Goal: Task Accomplishment & Management: Use online tool/utility

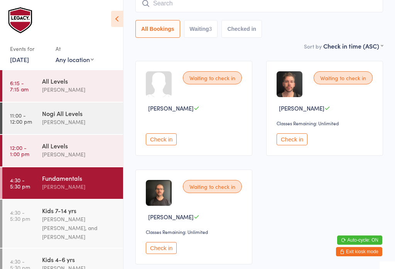
scroll to position [74, 0]
click at [154, 254] on button "Check in" at bounding box center [161, 248] width 31 height 12
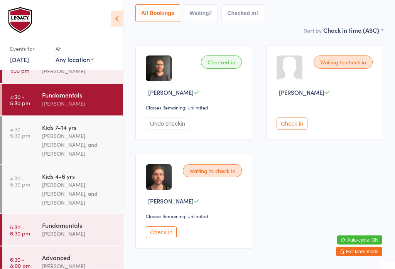
scroll to position [83, 0]
click at [61, 267] on div "[PERSON_NAME]" at bounding box center [79, 266] width 74 height 9
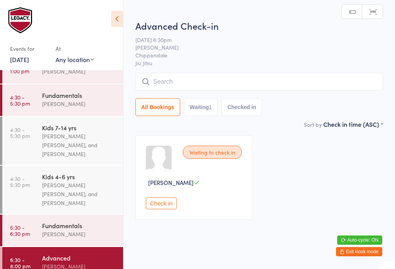
click at [179, 84] on input "search" at bounding box center [259, 82] width 248 height 18
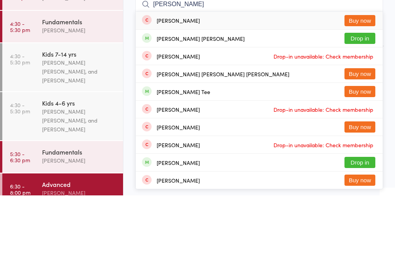
type input "[PERSON_NAME]"
click at [366, 106] on button "Drop in" at bounding box center [360, 111] width 31 height 11
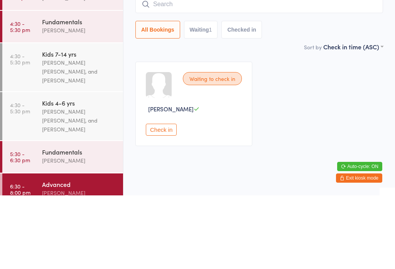
scroll to position [8, 0]
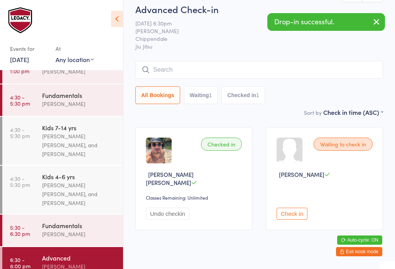
click at [66, 140] on div "[PERSON_NAME] [PERSON_NAME], and [PERSON_NAME]" at bounding box center [79, 145] width 74 height 27
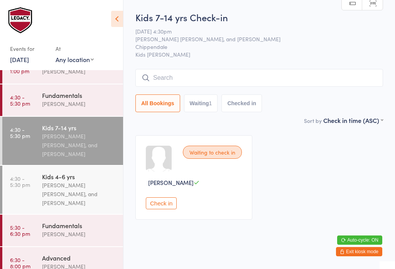
click at [172, 79] on input "search" at bounding box center [259, 78] width 248 height 18
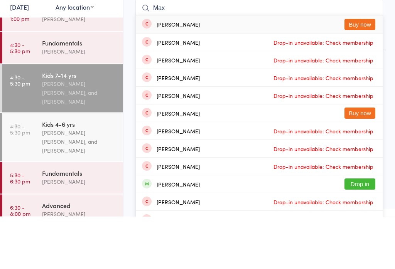
scroll to position [17, 0]
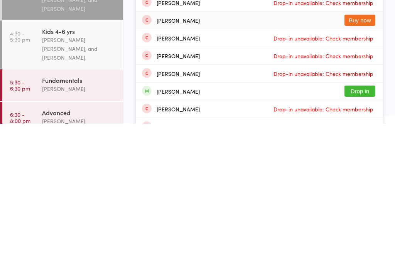
type input "Max"
click at [175, 163] on div "[PERSON_NAME]" at bounding box center [178, 166] width 43 height 6
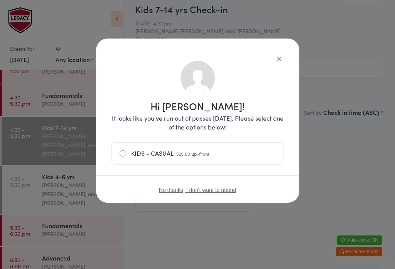
click at [218, 157] on label "KIDS - CASUAL $25.00 up-front" at bounding box center [198, 154] width 156 height 22
click at [0, 0] on input "KIDS - CASUAL $25.00 up-front" at bounding box center [0, 0] width 0 height 0
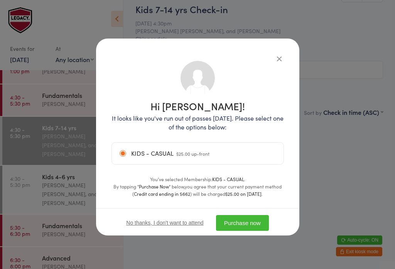
click at [258, 228] on button "Purchase now" at bounding box center [242, 223] width 53 height 16
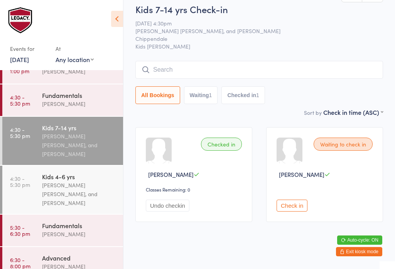
click at [52, 103] on div "[PERSON_NAME]" at bounding box center [79, 104] width 74 height 9
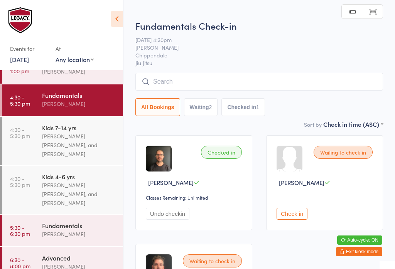
click at [225, 85] on input "search" at bounding box center [259, 82] width 248 height 18
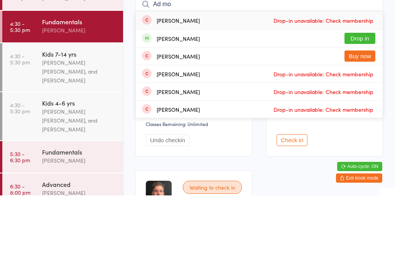
type input "Ad mo"
click at [358, 106] on button "Drop in" at bounding box center [360, 111] width 31 height 11
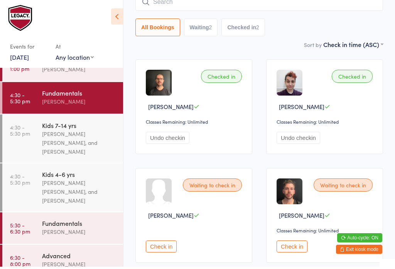
scroll to position [118, 0]
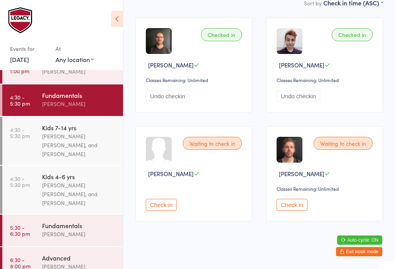
click at [294, 207] on button "Check in" at bounding box center [292, 205] width 31 height 12
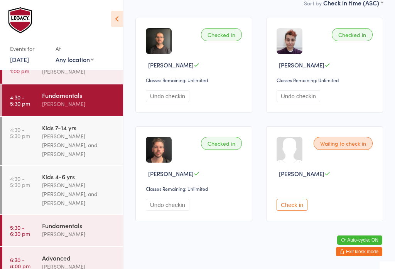
click at [55, 139] on div "[PERSON_NAME] [PERSON_NAME], and [PERSON_NAME]" at bounding box center [79, 145] width 74 height 27
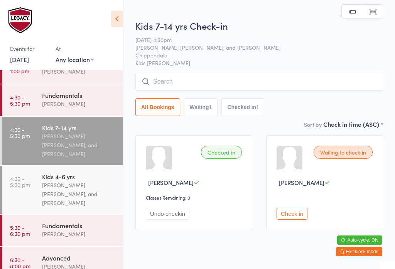
click at [268, 81] on input "search" at bounding box center [259, 82] width 248 height 18
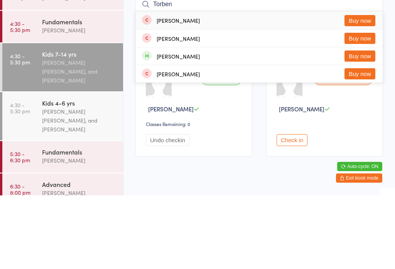
type input "Torben"
click at [245, 85] on div "[PERSON_NAME] Buy now" at bounding box center [259, 94] width 247 height 18
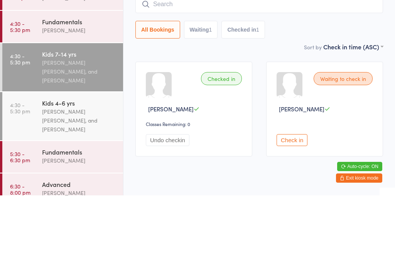
scroll to position [19, 0]
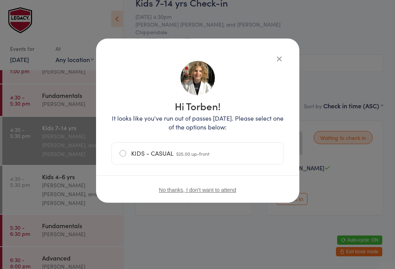
click at [213, 154] on label "KIDS - CASUAL $25.00 up-front" at bounding box center [198, 154] width 156 height 22
click at [0, 0] on input "KIDS - CASUAL $25.00 up-front" at bounding box center [0, 0] width 0 height 0
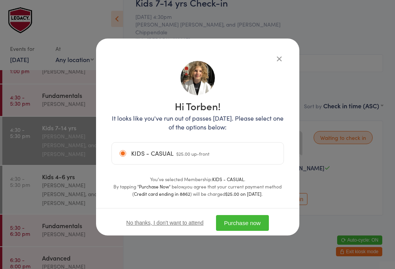
click at [242, 228] on button "Purchase now" at bounding box center [242, 223] width 53 height 16
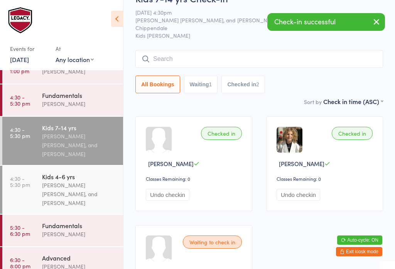
click at [237, 60] on input "search" at bounding box center [259, 59] width 248 height 18
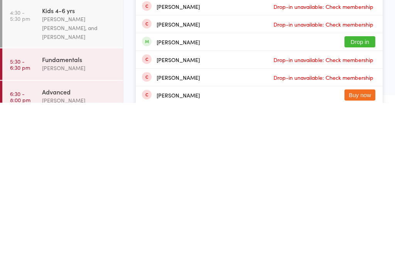
scroll to position [40, 0]
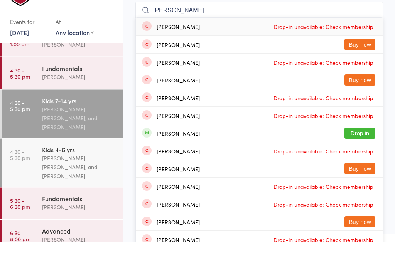
type input "[PERSON_NAME]"
click at [365, 66] on button "Buy now" at bounding box center [360, 71] width 31 height 11
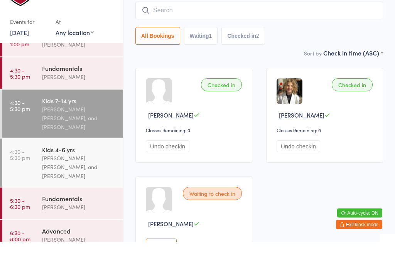
scroll to position [68, 0]
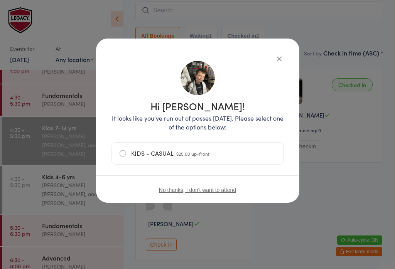
click at [218, 157] on label "KIDS - CASUAL $25.00 up-front" at bounding box center [198, 154] width 156 height 22
click at [0, 0] on input "KIDS - CASUAL $25.00 up-front" at bounding box center [0, 0] width 0 height 0
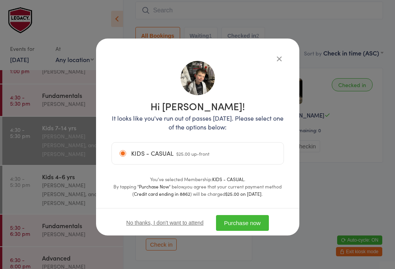
click at [252, 223] on button "Purchase now" at bounding box center [242, 223] width 53 height 16
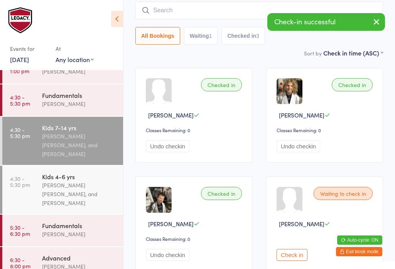
click at [49, 227] on div "Fundamentals" at bounding box center [79, 225] width 74 height 8
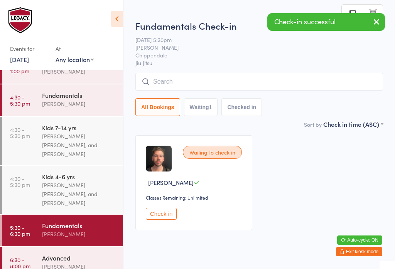
click at [47, 108] on div "[PERSON_NAME]" at bounding box center [79, 104] width 74 height 9
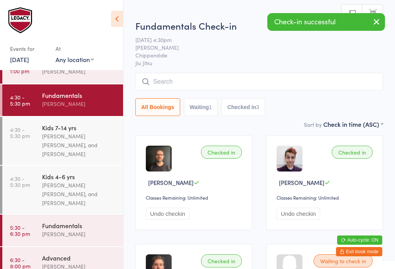
click at [271, 77] on input "search" at bounding box center [259, 82] width 248 height 18
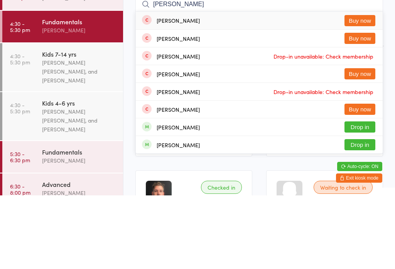
type input "[PERSON_NAME]"
click at [362, 106] on button "Buy now" at bounding box center [360, 111] width 31 height 11
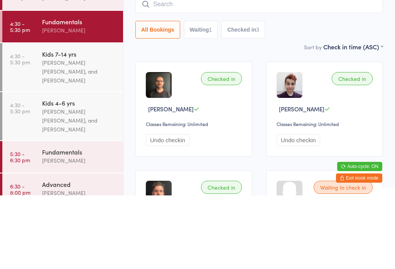
scroll to position [74, 0]
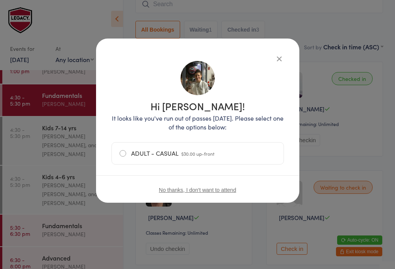
click at [232, 154] on label "ADULT - CASUAL $30.00 up-front" at bounding box center [198, 154] width 156 height 22
click at [0, 0] on input "ADULT - CASUAL $30.00 up-front" at bounding box center [0, 0] width 0 height 0
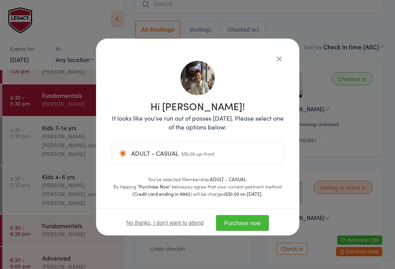
click at [243, 223] on button "Purchase now" at bounding box center [242, 223] width 53 height 16
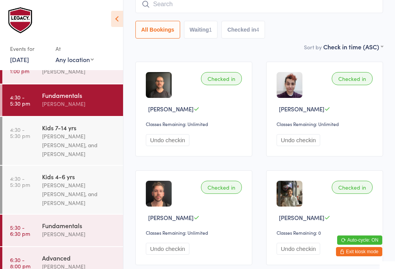
click at [89, 148] on div "[PERSON_NAME] [PERSON_NAME], and [PERSON_NAME]" at bounding box center [79, 145] width 74 height 27
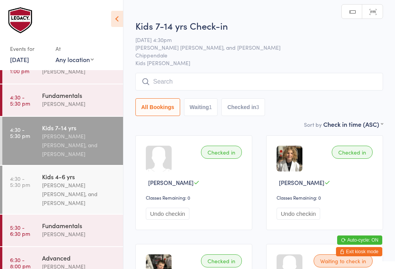
click at [292, 74] on input "search" at bounding box center [259, 82] width 248 height 18
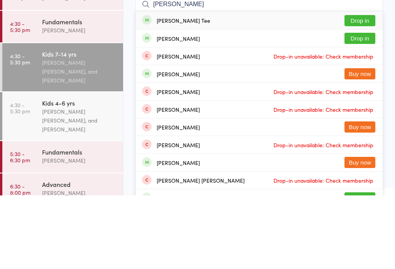
type input "[PERSON_NAME]"
click at [370, 89] on button "Drop in" at bounding box center [360, 94] width 31 height 11
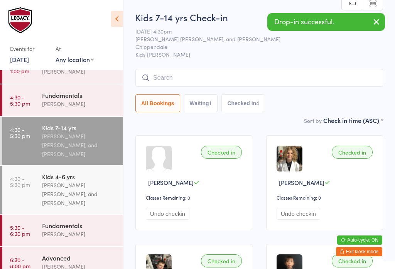
click at [226, 78] on input "search" at bounding box center [259, 78] width 248 height 18
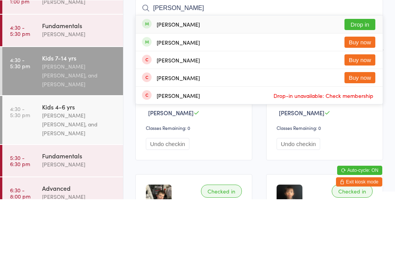
type input "[PERSON_NAME]"
click at [371, 89] on button "Drop in" at bounding box center [360, 94] width 31 height 11
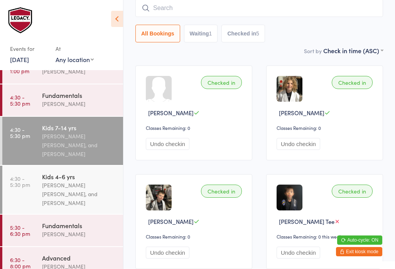
click at [216, 5] on input "search" at bounding box center [259, 8] width 248 height 18
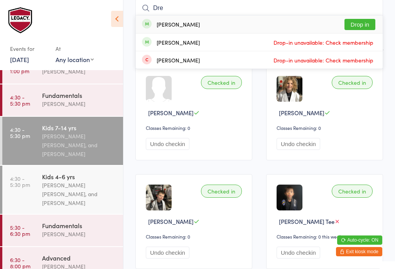
type input "Dre"
click at [366, 24] on button "Drop in" at bounding box center [360, 24] width 31 height 11
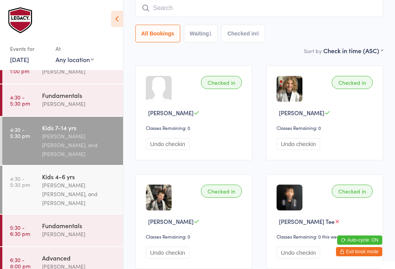
click at [62, 230] on div "Fundamentals" at bounding box center [79, 225] width 74 height 8
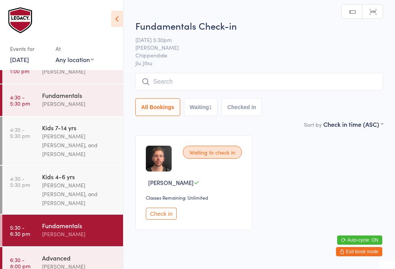
click at [42, 103] on div "[PERSON_NAME]" at bounding box center [79, 104] width 74 height 9
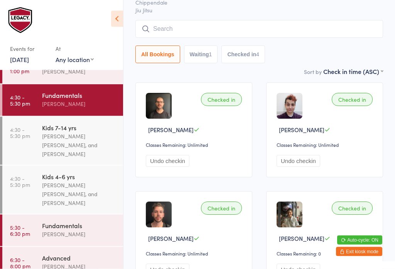
scroll to position [49, 0]
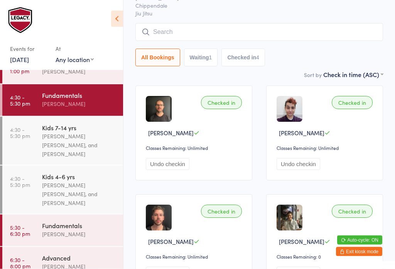
click at [170, 35] on input "search" at bounding box center [259, 33] width 248 height 18
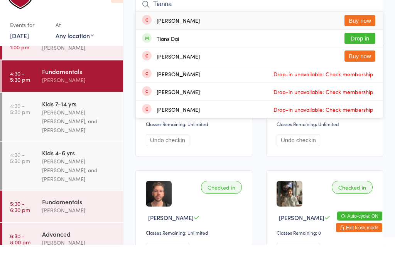
type input "Tianna"
click at [355, 39] on button "Buy now" at bounding box center [360, 44] width 31 height 11
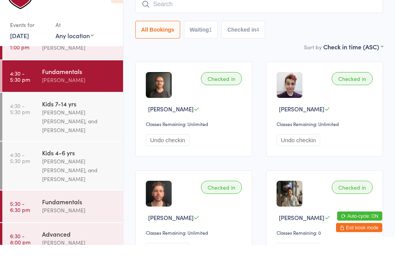
scroll to position [74, 0]
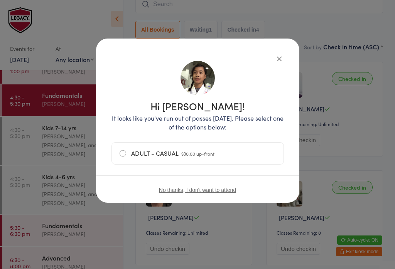
click at [122, 154] on label "ADULT - CASUAL $30.00 up-front" at bounding box center [198, 154] width 156 height 22
click at [0, 0] on input "ADULT - CASUAL $30.00 up-front" at bounding box center [0, 0] width 0 height 0
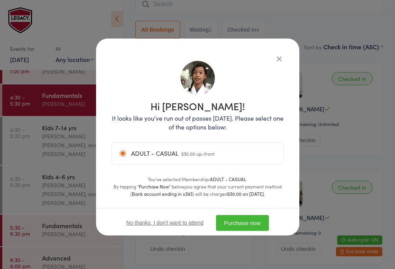
click at [245, 229] on button "Purchase now" at bounding box center [242, 223] width 53 height 16
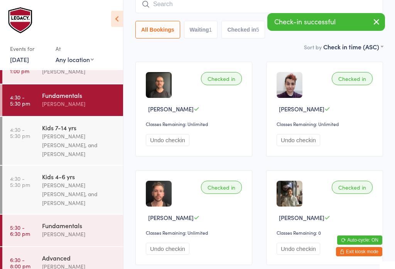
click at [167, 9] on input "search" at bounding box center [259, 4] width 248 height 18
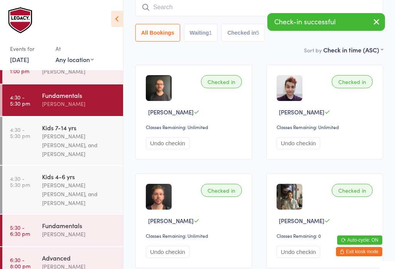
scroll to position [70, 0]
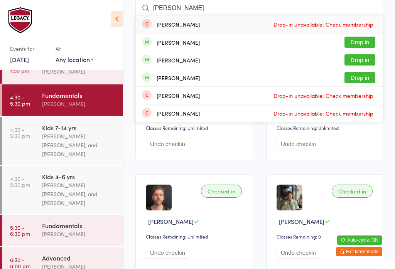
type input "[PERSON_NAME]"
click at [354, 44] on button "Drop in" at bounding box center [360, 42] width 31 height 11
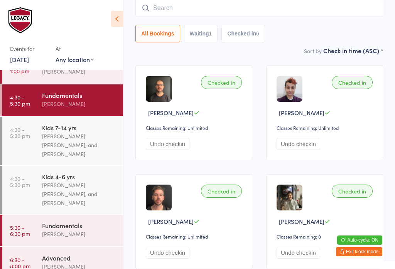
click at [279, 14] on input "search" at bounding box center [259, 8] width 248 height 18
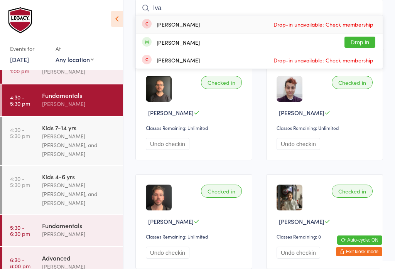
type input "Iva"
click at [361, 43] on button "Drop in" at bounding box center [360, 42] width 31 height 11
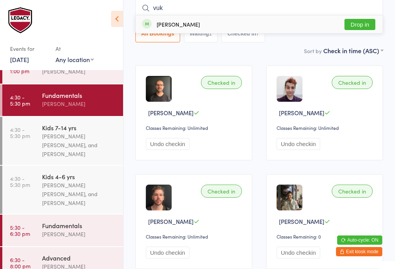
type input "vuk"
click at [366, 23] on button "Drop in" at bounding box center [360, 24] width 31 height 11
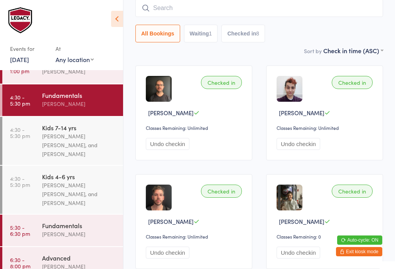
click at [197, 12] on input "search" at bounding box center [259, 8] width 248 height 18
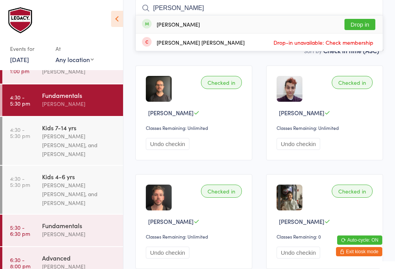
type input "[PERSON_NAME]"
click at [371, 19] on button "Drop in" at bounding box center [360, 24] width 31 height 11
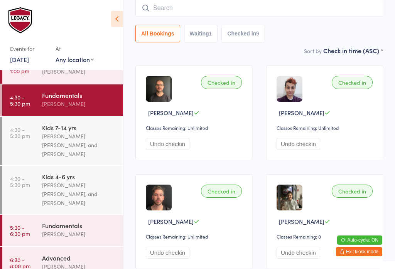
click at [241, 8] on input "search" at bounding box center [259, 8] width 248 height 18
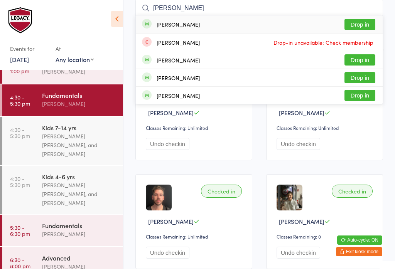
type input "[PERSON_NAME]"
click at [357, 22] on button "Drop in" at bounding box center [360, 24] width 31 height 11
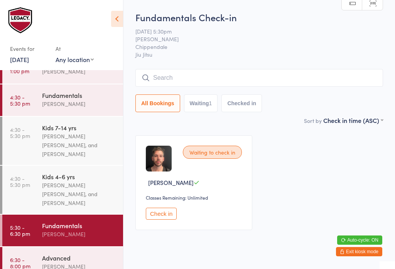
click at [88, 148] on div "[PERSON_NAME] [PERSON_NAME], and [PERSON_NAME]" at bounding box center [79, 145] width 74 height 27
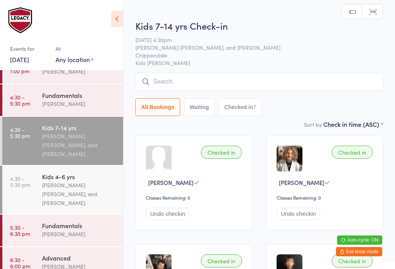
click at [284, 83] on input "search" at bounding box center [259, 82] width 248 height 18
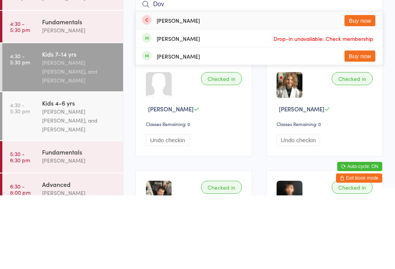
type input "Dov"
click at [369, 89] on button "Buy now" at bounding box center [360, 94] width 31 height 11
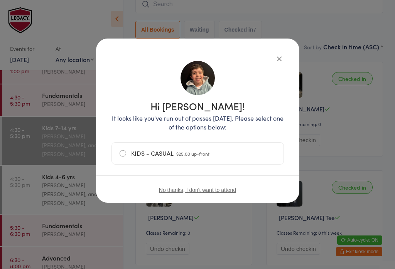
click at [208, 151] on span "$25.00 up-front" at bounding box center [192, 153] width 33 height 7
click at [0, 0] on input "KIDS - CASUAL $25.00 up-front" at bounding box center [0, 0] width 0 height 0
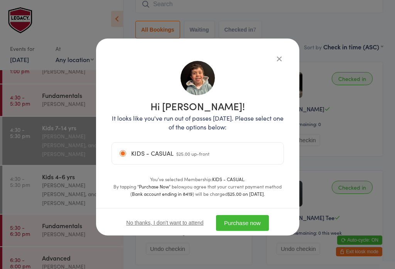
click at [254, 224] on button "Purchase now" at bounding box center [242, 223] width 53 height 16
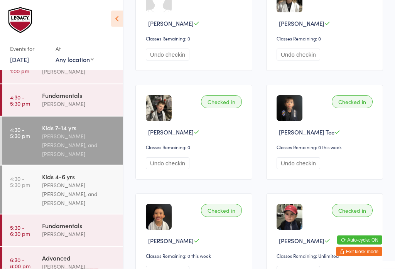
scroll to position [169, 0]
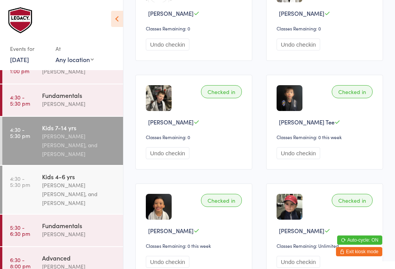
click at [90, 185] on div "[PERSON_NAME] [PERSON_NAME], and [PERSON_NAME]" at bounding box center [79, 194] width 74 height 27
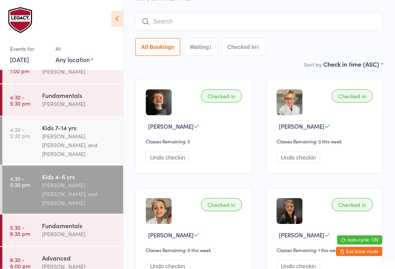
scroll to position [56, 0]
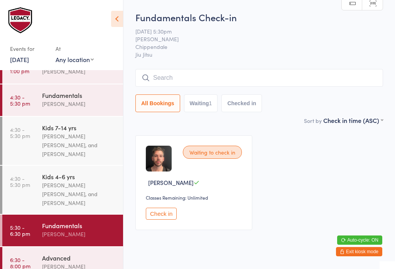
click at [173, 74] on input "search" at bounding box center [259, 78] width 248 height 18
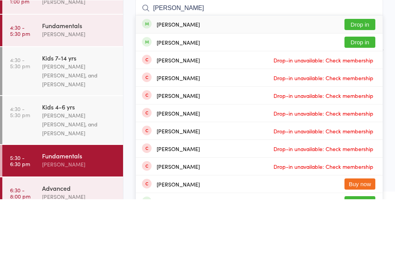
type input "[PERSON_NAME]"
click at [365, 89] on button "Drop in" at bounding box center [360, 94] width 31 height 11
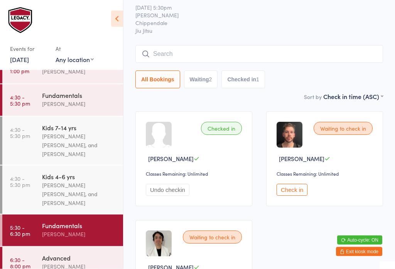
scroll to position [23, 0]
click at [300, 54] on input "search" at bounding box center [259, 55] width 248 height 18
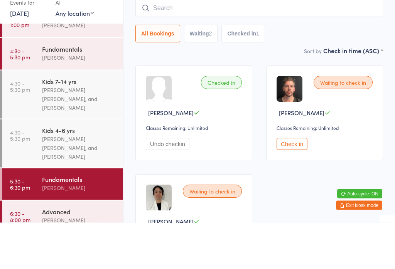
scroll to position [0, 0]
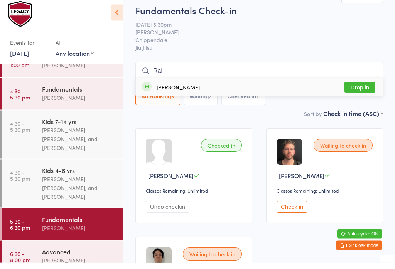
type input "Rai"
click at [235, 88] on div "[PERSON_NAME] Drop in" at bounding box center [259, 94] width 247 height 18
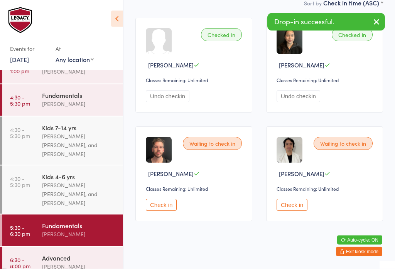
scroll to position [118, 0]
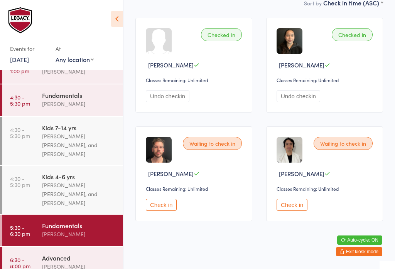
click at [88, 242] on div "Fundamentals [PERSON_NAME]" at bounding box center [82, 230] width 81 height 30
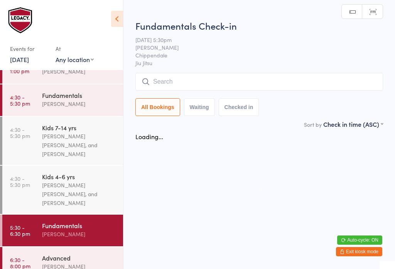
scroll to position [0, 0]
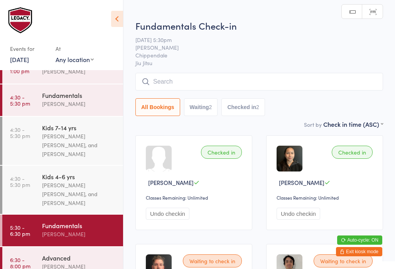
click at [228, 81] on input "search" at bounding box center [259, 82] width 248 height 18
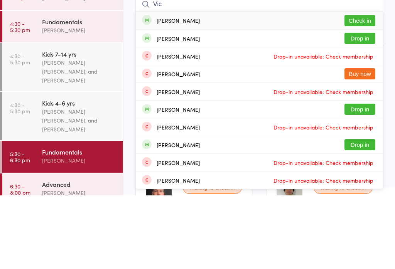
type input "Vic"
click at [239, 85] on div "[PERSON_NAME] Check in" at bounding box center [259, 94] width 247 height 18
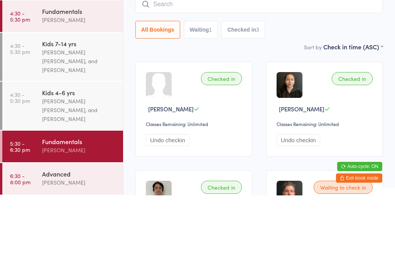
scroll to position [95, 0]
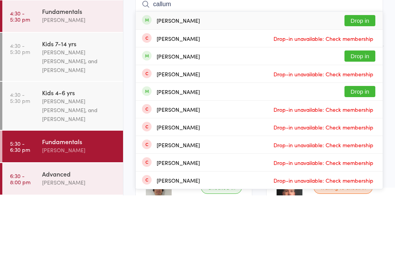
type input "callum"
click at [365, 124] on button "Drop in" at bounding box center [360, 129] width 31 height 11
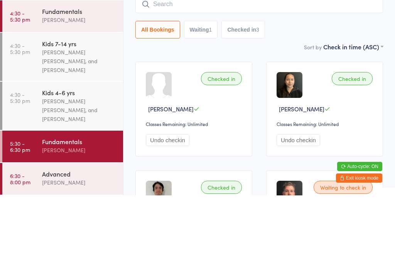
scroll to position [74, 0]
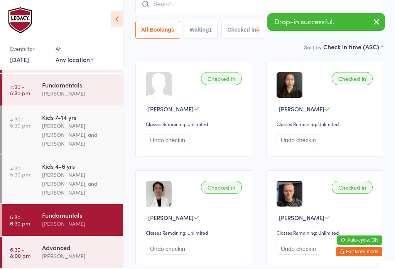
click at [91, 246] on div "Advanced" at bounding box center [79, 247] width 74 height 8
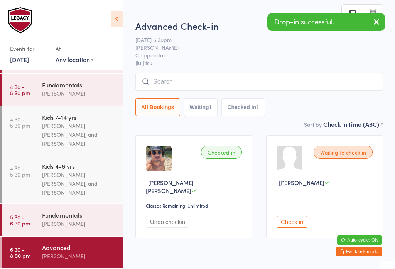
click at [274, 81] on input "search" at bounding box center [259, 82] width 248 height 18
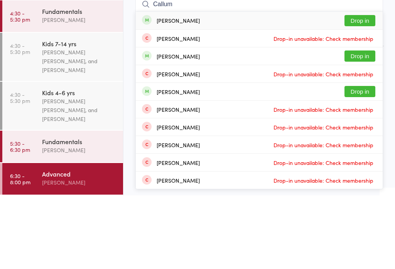
type input "Callum"
click at [362, 124] on button "Drop in" at bounding box center [360, 129] width 31 height 11
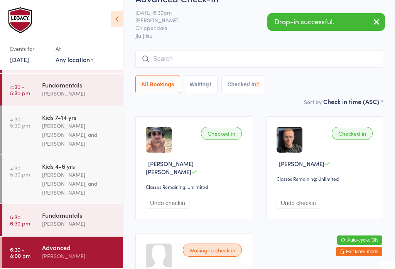
click at [91, 214] on div "Fundamentals" at bounding box center [79, 215] width 74 height 8
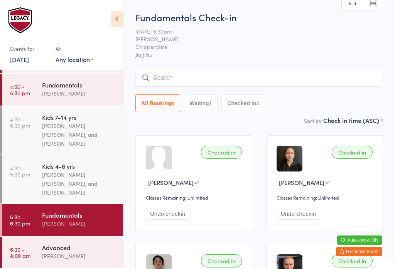
click at [210, 79] on input "search" at bounding box center [259, 78] width 248 height 18
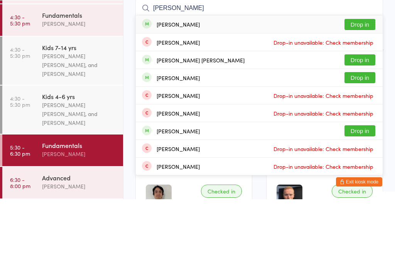
type input "[PERSON_NAME]"
click at [362, 89] on button "Drop in" at bounding box center [360, 94] width 31 height 11
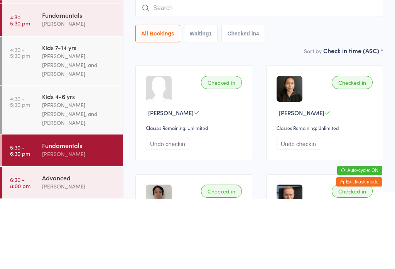
scroll to position [70, 0]
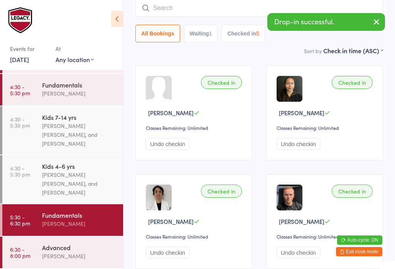
click at [183, 8] on input "search" at bounding box center [259, 8] width 248 height 18
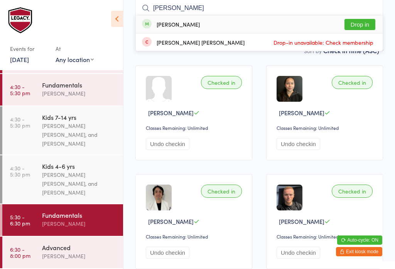
type input "[PERSON_NAME]"
click at [185, 20] on div "[PERSON_NAME] Drop in" at bounding box center [259, 24] width 247 height 18
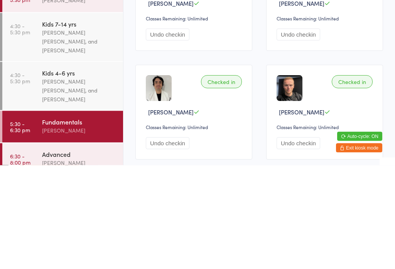
scroll to position [87, 0]
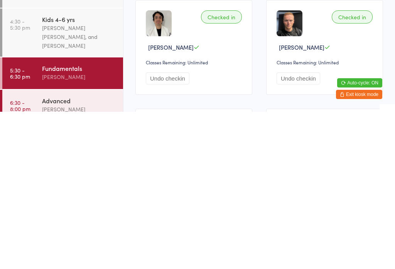
click at [84, 262] on div "[PERSON_NAME]" at bounding box center [79, 266] width 74 height 9
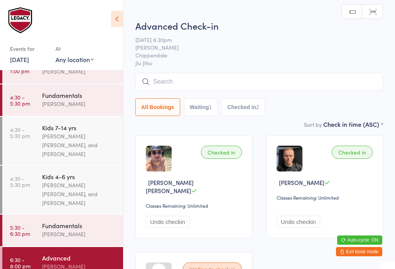
click at [199, 86] on input "search" at bounding box center [259, 82] width 248 height 18
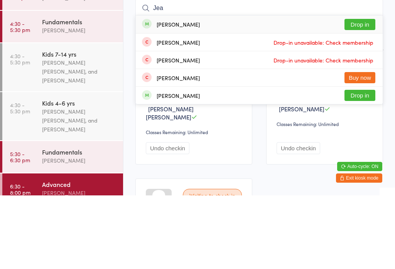
type input "Jea"
click at [362, 93] on button "Drop in" at bounding box center [360, 98] width 31 height 11
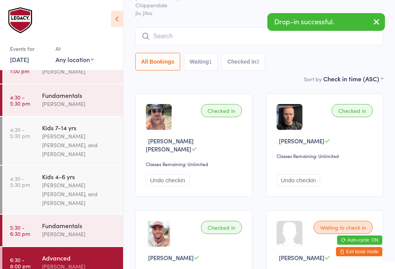
scroll to position [39, 0]
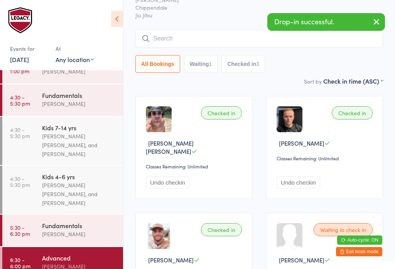
click at [180, 35] on input "search" at bounding box center [259, 39] width 248 height 18
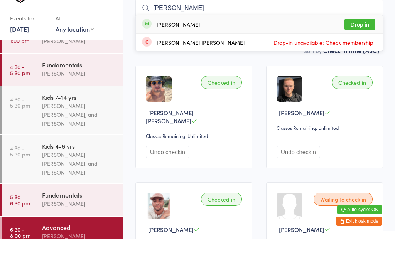
type input "[PERSON_NAME]"
click at [362, 49] on button "Drop in" at bounding box center [360, 54] width 31 height 11
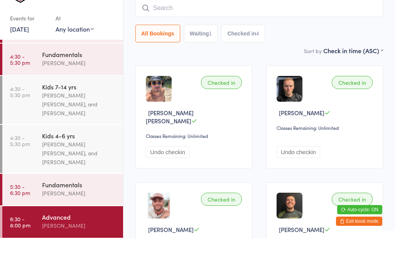
scroll to position [95, 0]
click at [101, 122] on div "[PERSON_NAME] [PERSON_NAME], and [PERSON_NAME]" at bounding box center [79, 135] width 74 height 27
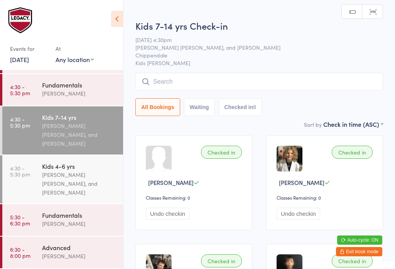
click at [78, 225] on div "[PERSON_NAME]" at bounding box center [79, 224] width 74 height 9
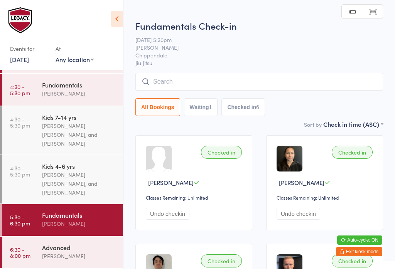
click at [242, 86] on input "search" at bounding box center [259, 82] width 248 height 18
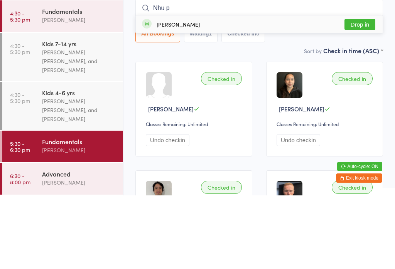
type input "Nhu p"
click at [349, 93] on button "Drop in" at bounding box center [360, 98] width 31 height 11
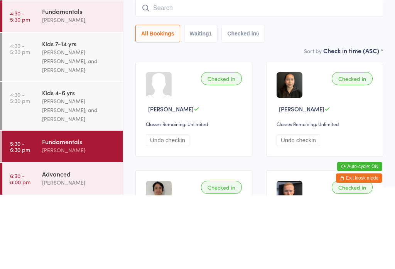
scroll to position [74, 0]
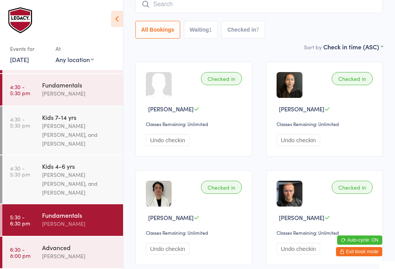
click at [58, 91] on div "[PERSON_NAME]" at bounding box center [79, 93] width 74 height 9
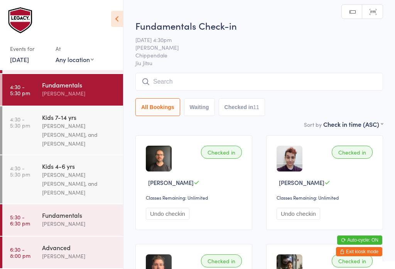
click at [281, 84] on input "search" at bounding box center [259, 82] width 248 height 18
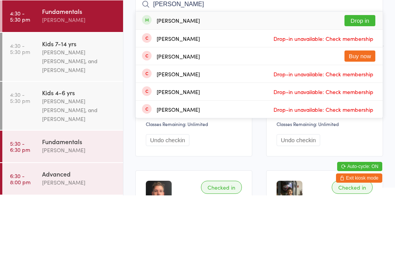
type input "[PERSON_NAME]"
click at [365, 89] on button "Drop in" at bounding box center [360, 94] width 31 height 11
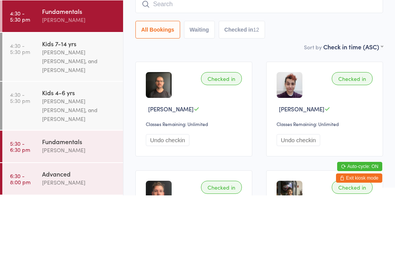
click at [168, 116] on div "Sort by Check in time (ASC) First name (ASC) First name (DESC) Last name (ASC) …" at bounding box center [259, 120] width 248 height 8
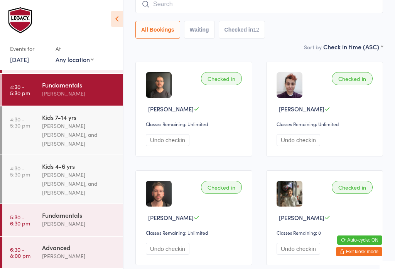
click at [61, 114] on div "Kids 7-14 yrs" at bounding box center [79, 117] width 74 height 8
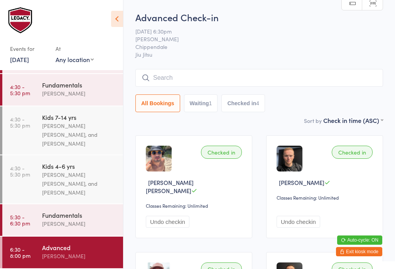
click at [209, 78] on input "search" at bounding box center [259, 78] width 248 height 18
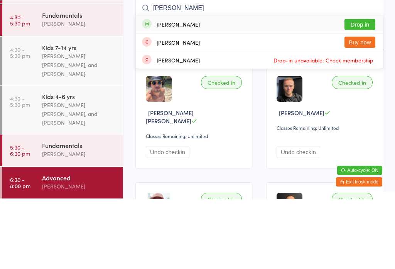
type input "[PERSON_NAME]"
click at [361, 89] on button "Drop in" at bounding box center [360, 94] width 31 height 11
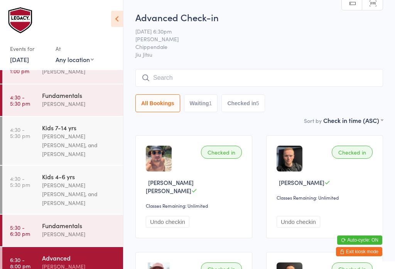
click at [213, 76] on input "search" at bounding box center [259, 78] width 248 height 18
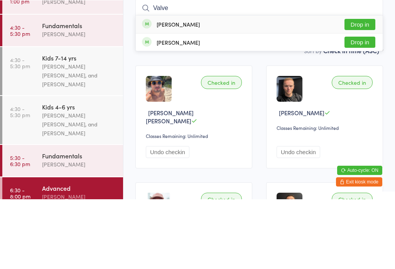
type input "Valve"
click at [362, 89] on button "Drop in" at bounding box center [360, 94] width 31 height 11
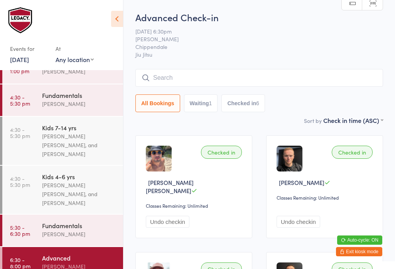
click at [76, 235] on div "[PERSON_NAME]" at bounding box center [79, 234] width 74 height 9
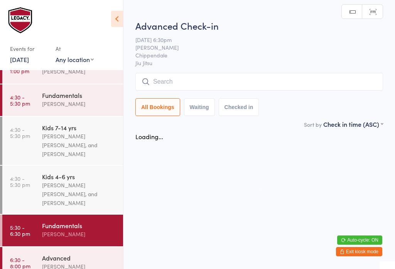
click at [226, 83] on input "search" at bounding box center [259, 82] width 248 height 18
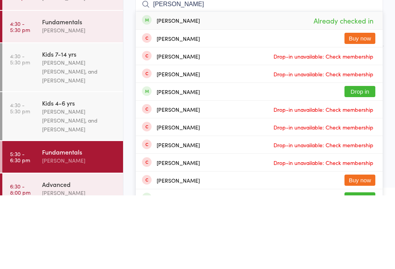
type input "[PERSON_NAME]"
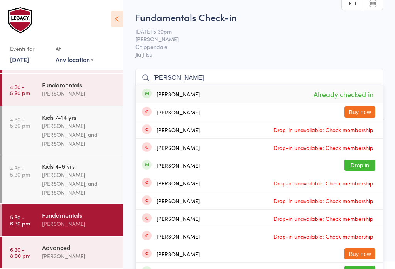
scroll to position [95, 0]
click at [76, 248] on div "Advanced" at bounding box center [79, 247] width 74 height 8
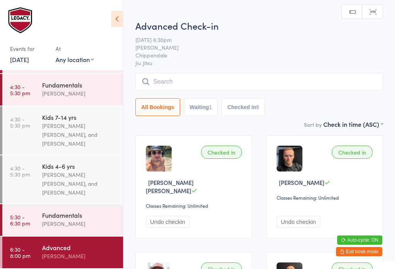
click at [220, 75] on input "search" at bounding box center [259, 82] width 248 height 18
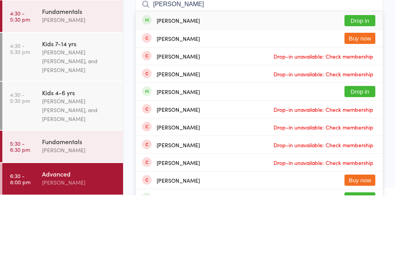
type input "[PERSON_NAME]"
click at [368, 89] on button "Drop in" at bounding box center [360, 94] width 31 height 11
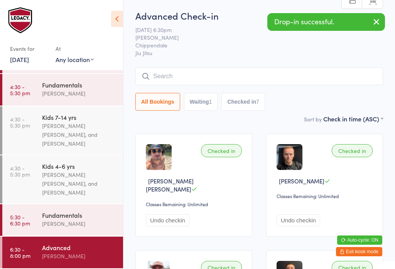
click at [196, 85] on input "search" at bounding box center [259, 77] width 248 height 18
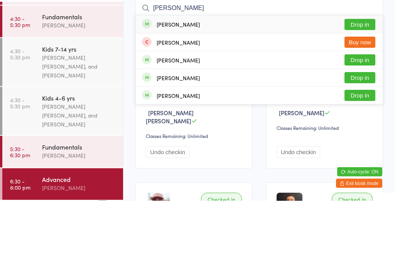
type input "[PERSON_NAME]"
click at [364, 88] on button "Drop in" at bounding box center [360, 93] width 31 height 11
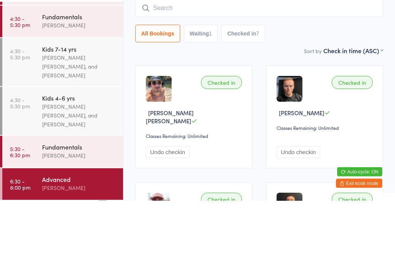
scroll to position [70, 0]
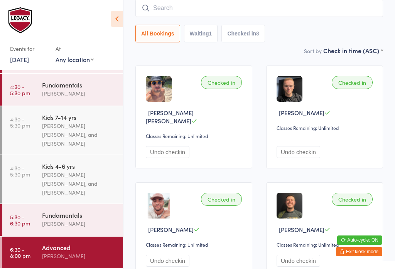
click at [271, 0] on input "search" at bounding box center [259, 8] width 248 height 18
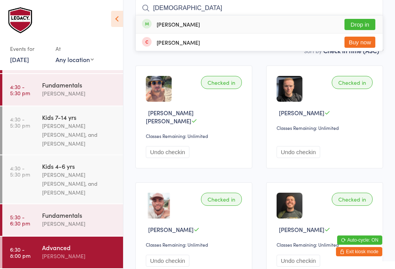
type input "[DEMOGRAPHIC_DATA]"
click at [362, 25] on button "Drop in" at bounding box center [360, 24] width 31 height 11
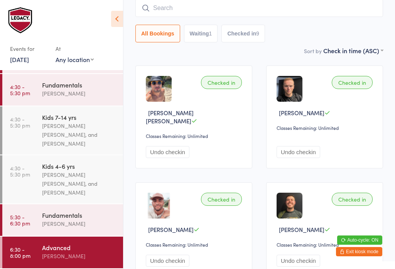
click at [225, 9] on input "search" at bounding box center [259, 8] width 248 height 18
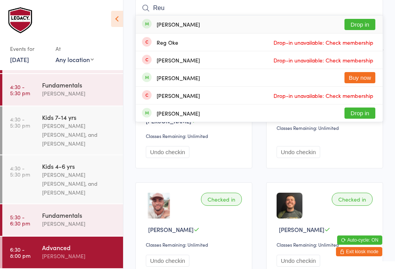
type input "Reu"
click at [361, 23] on button "Drop in" at bounding box center [360, 24] width 31 height 11
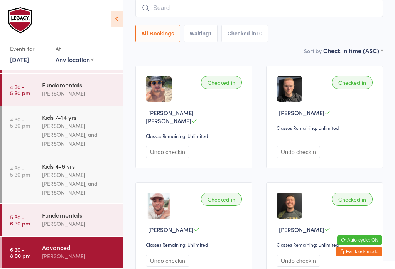
click at [230, 1] on input "search" at bounding box center [259, 8] width 248 height 18
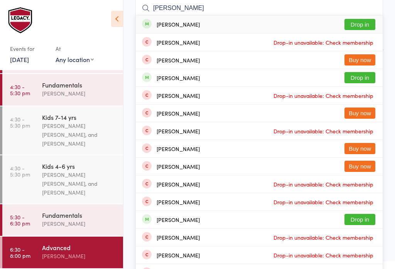
type input "[PERSON_NAME]"
click at [362, 25] on button "Drop in" at bounding box center [360, 24] width 31 height 11
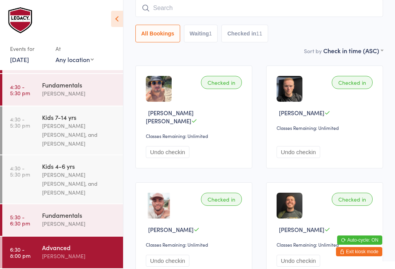
click at [219, 6] on input "search" at bounding box center [259, 8] width 248 height 18
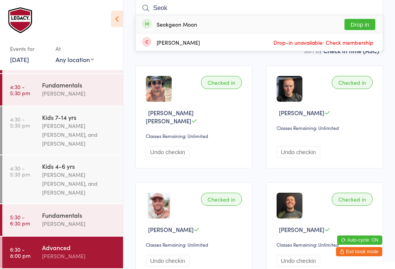
type input "Seok"
click at [367, 22] on button "Drop in" at bounding box center [360, 24] width 31 height 11
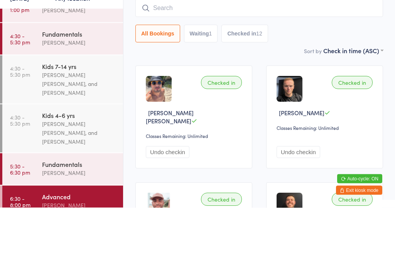
scroll to position [0, 0]
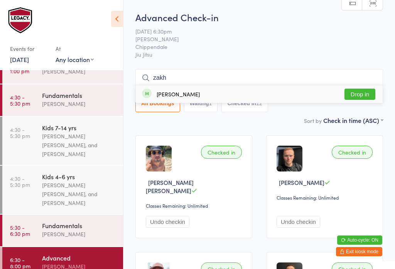
type input "zakh"
click at [228, 90] on div "[PERSON_NAME] Drop in" at bounding box center [259, 94] width 247 height 18
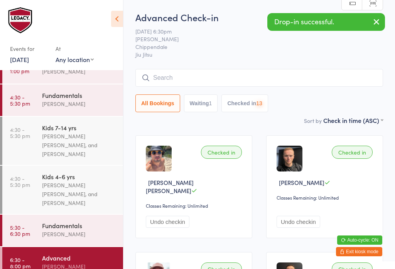
click at [280, 39] on span "[PERSON_NAME]" at bounding box center [253, 39] width 236 height 8
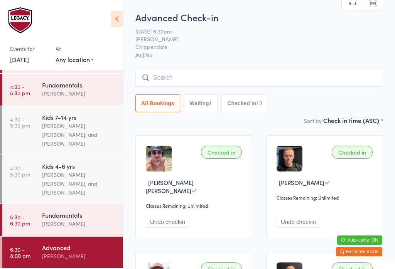
scroll to position [95, 0]
click at [256, 80] on input "search" at bounding box center [259, 78] width 248 height 18
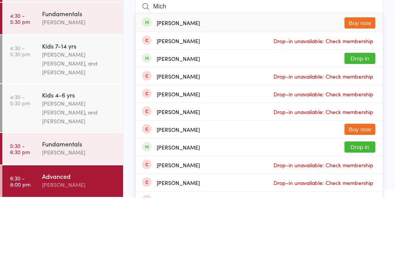
type input "Mich"
click at [221, 139] on div "[PERSON_NAME] Drop-in unavailable: Check membership" at bounding box center [259, 147] width 247 height 17
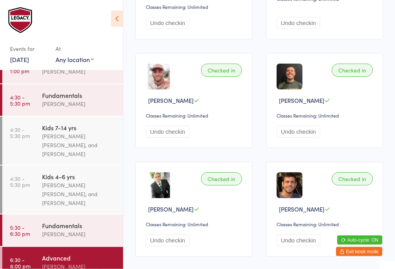
scroll to position [199, 0]
click at [52, 268] on div "[PERSON_NAME]" at bounding box center [79, 266] width 74 height 9
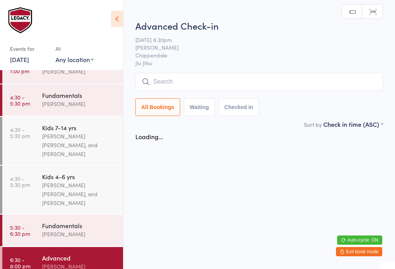
scroll to position [0, 0]
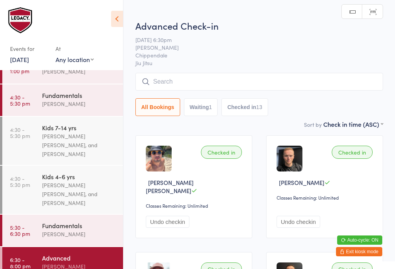
click at [176, 71] on div "Advanced Check-in [DATE] 6:30pm [PERSON_NAME] Chippendale Jiu Jitsu Manual sear…" at bounding box center [259, 69] width 248 height 101
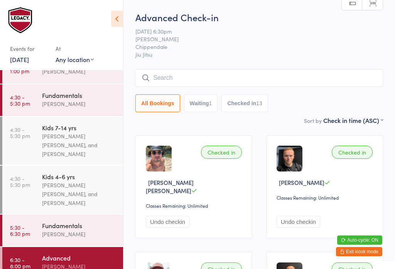
click at [191, 76] on input "search" at bounding box center [259, 78] width 248 height 18
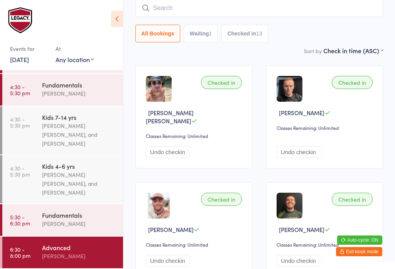
scroll to position [95, 0]
click at [55, 251] on div "Advanced" at bounding box center [79, 247] width 74 height 8
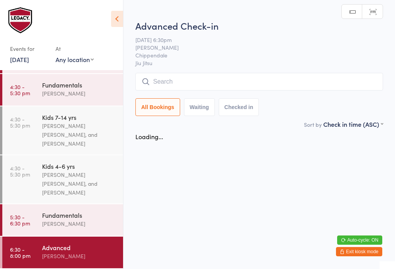
scroll to position [0, 0]
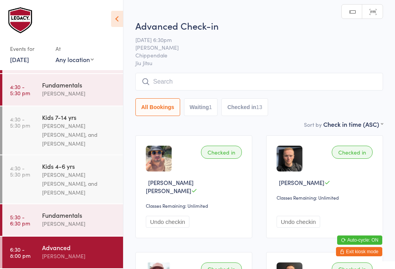
click at [196, 78] on input "search" at bounding box center [259, 82] width 248 height 18
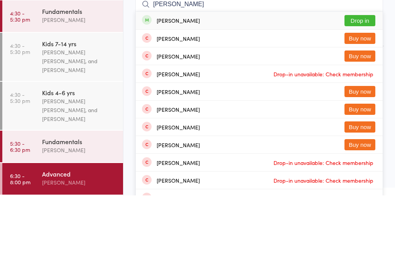
type input "[PERSON_NAME]"
click at [354, 89] on button "Drop in" at bounding box center [360, 94] width 31 height 11
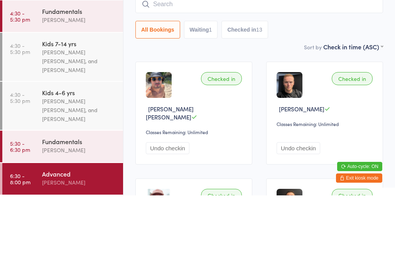
scroll to position [74, 0]
